Goal: Task Accomplishment & Management: Complete application form

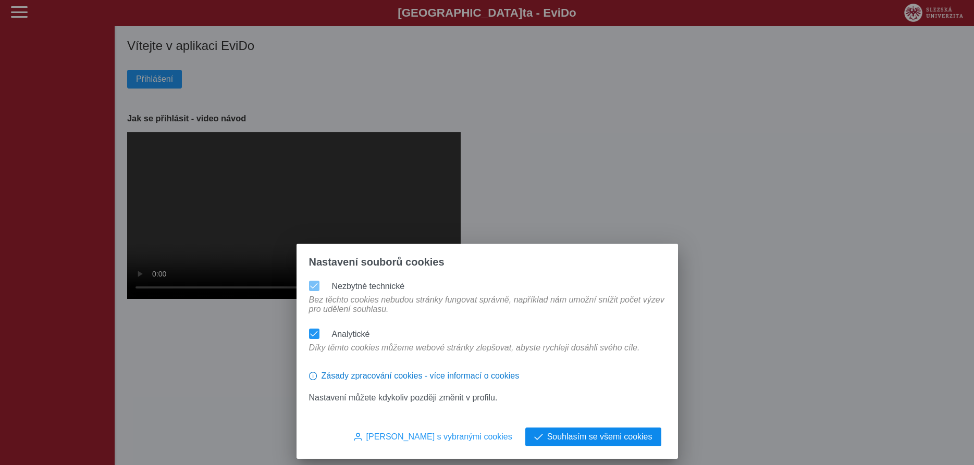
click at [573, 437] on span "Souhlasím se všemi cookies" at bounding box center [599, 437] width 105 height 9
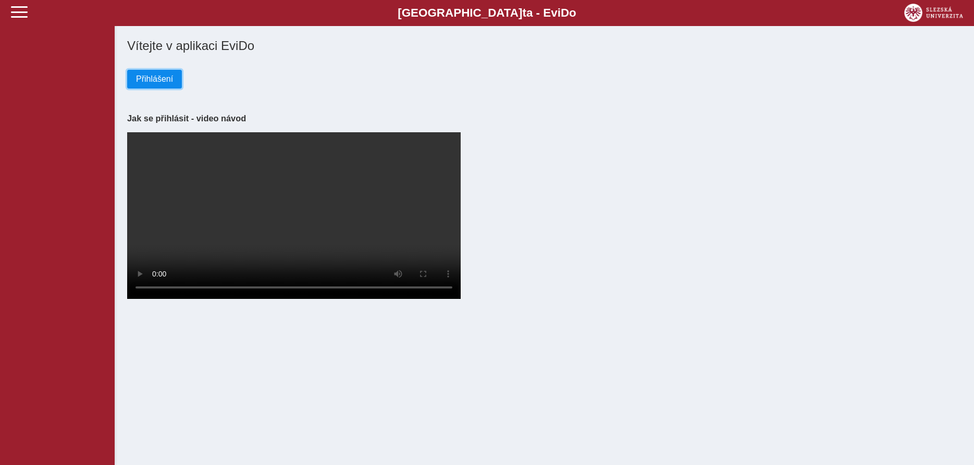
click at [146, 75] on button "Přihlášení" at bounding box center [154, 79] width 55 height 19
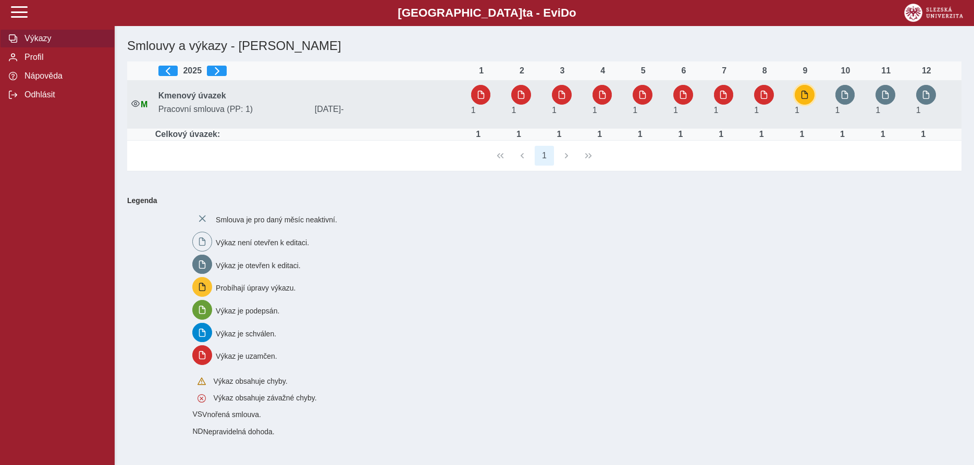
click at [809, 93] on span "button" at bounding box center [804, 95] width 8 height 8
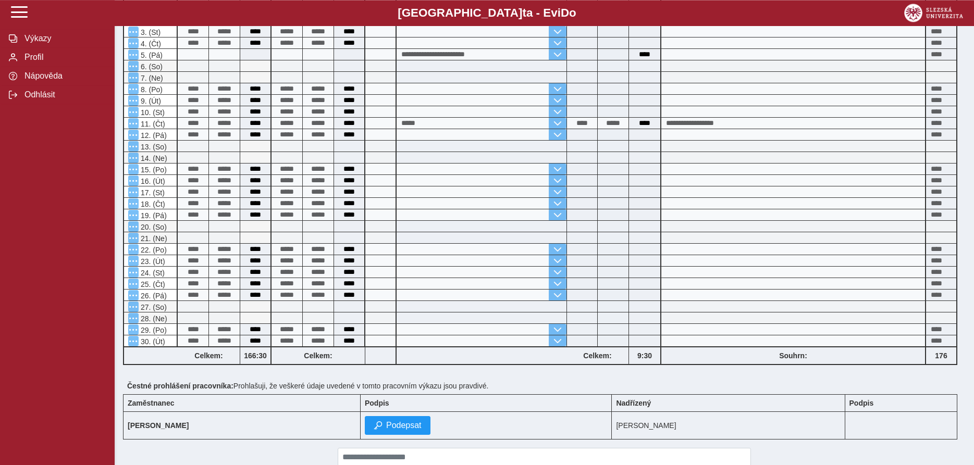
scroll to position [296, 0]
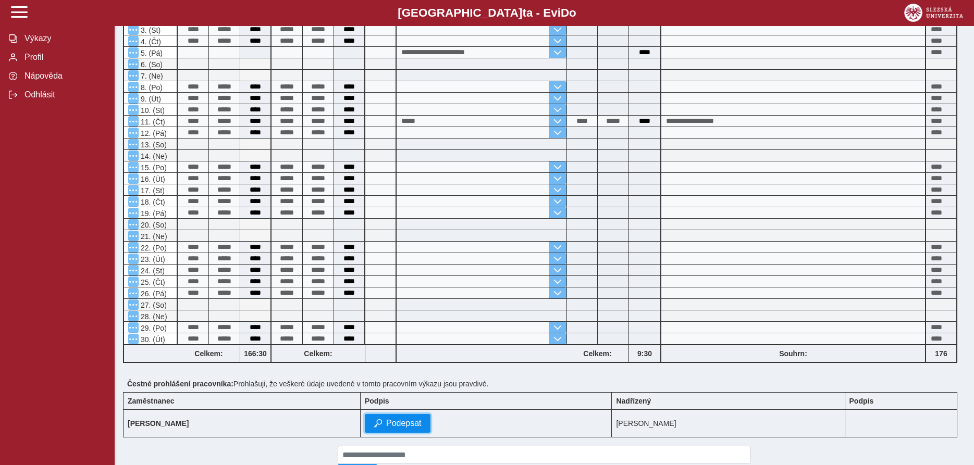
click at [398, 428] on span "Podepsat" at bounding box center [403, 423] width 35 height 9
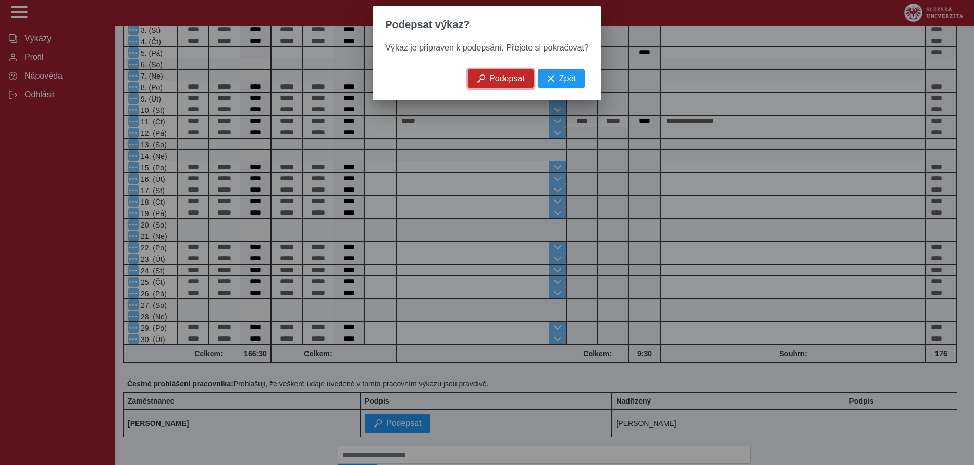
click at [493, 82] on span "Podepsat" at bounding box center [506, 78] width 35 height 9
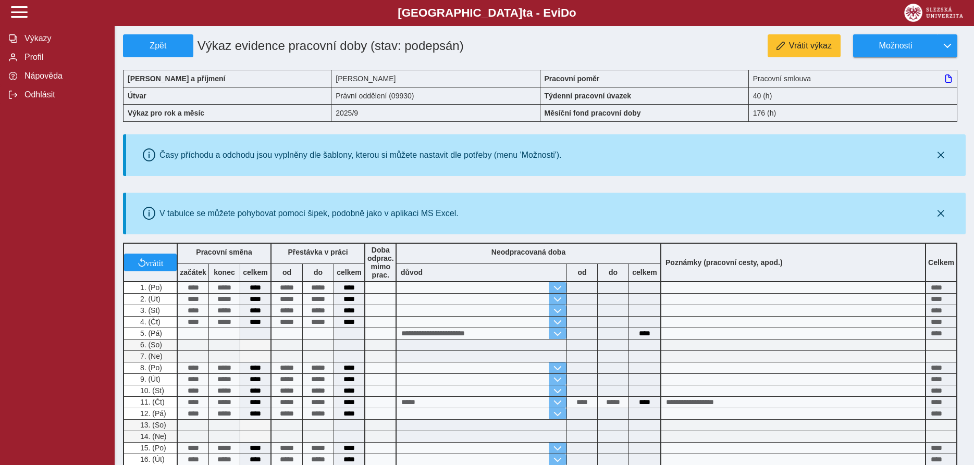
scroll to position [159, 0]
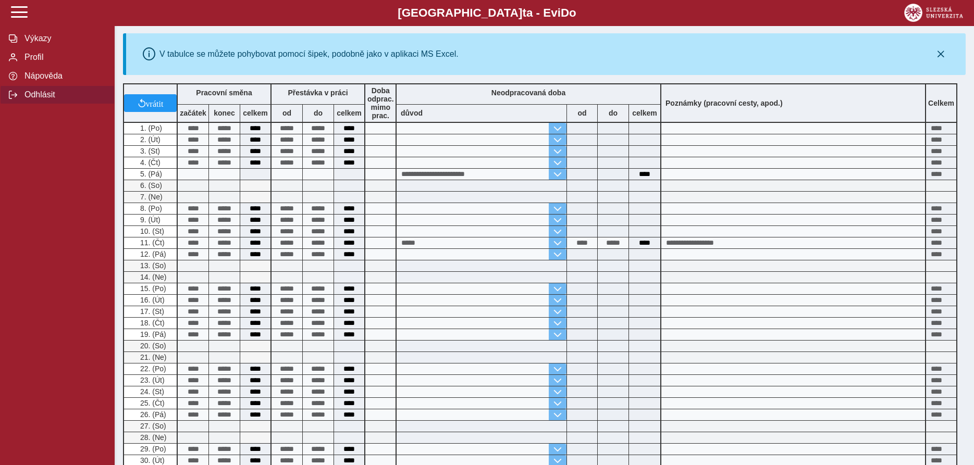
click at [42, 100] on span "Odhlásit" at bounding box center [63, 94] width 84 height 9
